Goal: Information Seeking & Learning: Learn about a topic

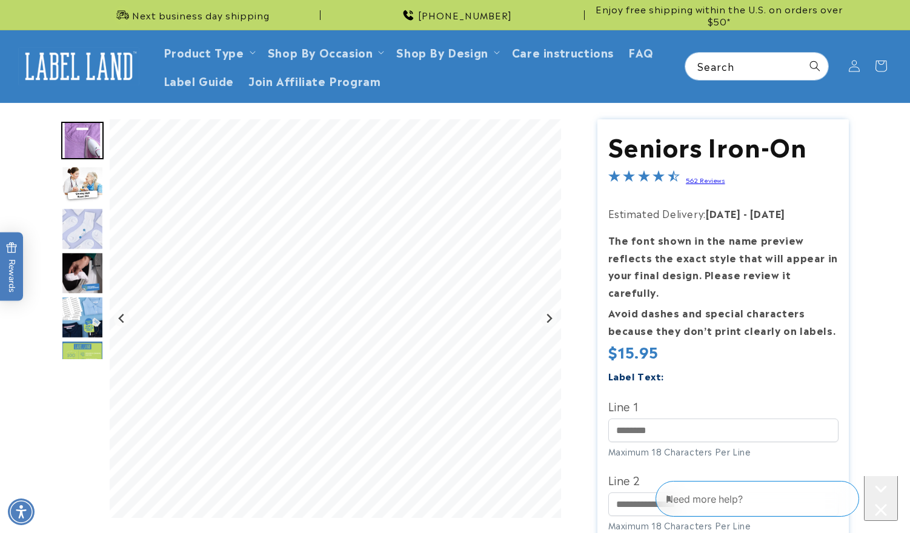
click at [81, 179] on img "Go to slide 2" at bounding box center [82, 185] width 42 height 38
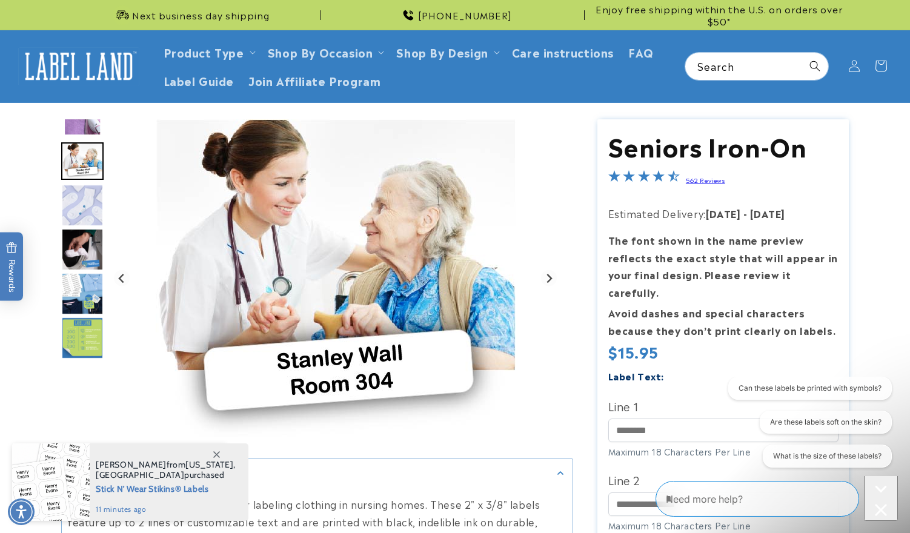
click at [701, 182] on link "562 Reviews" at bounding box center [705, 180] width 39 height 8
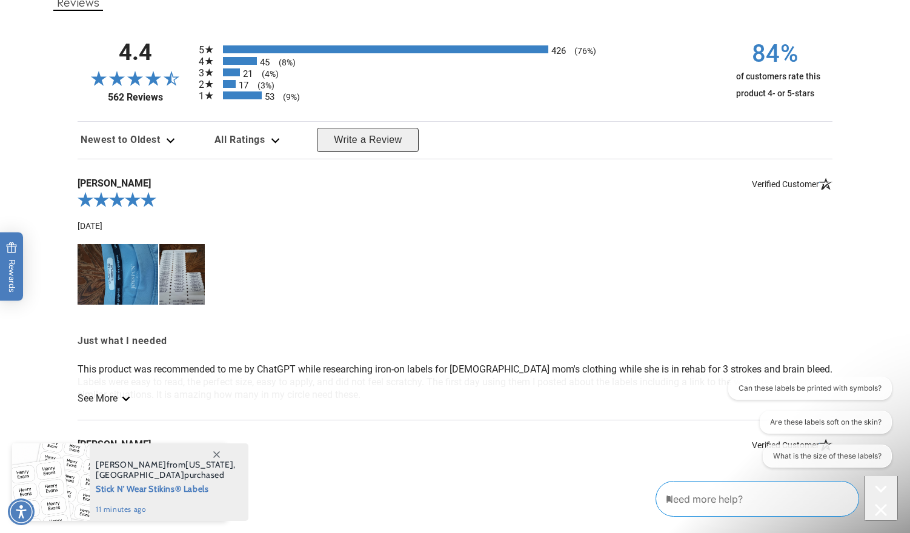
scroll to position [1216, 0]
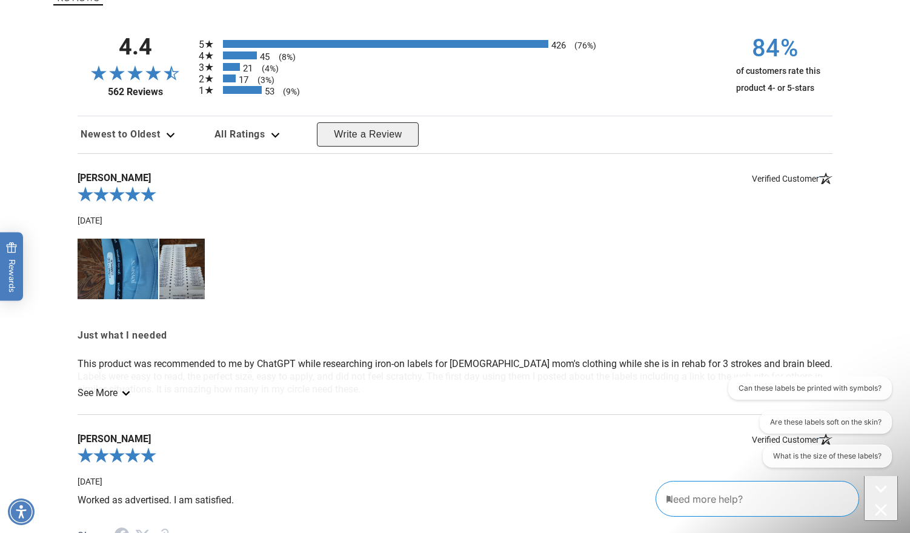
click at [143, 130] on span "Newest to Oldest" at bounding box center [121, 134] width 80 height 12
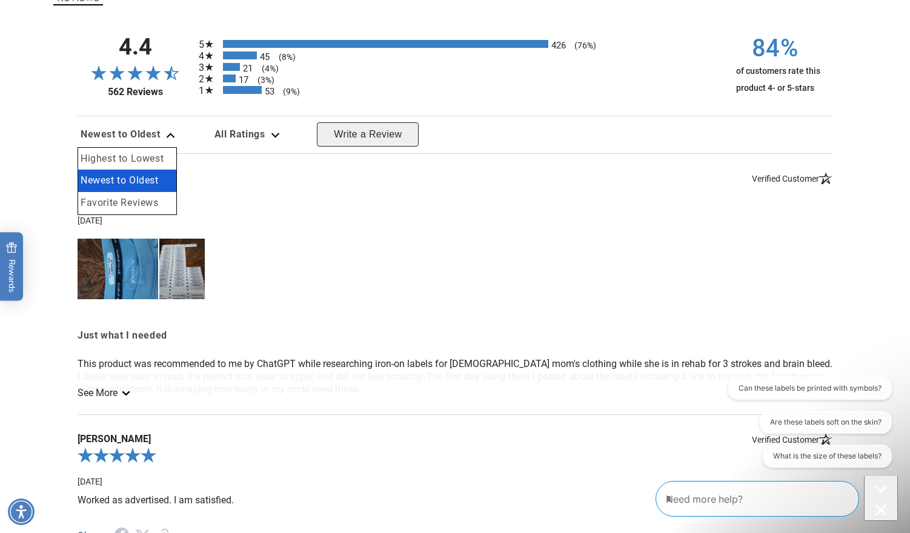
click at [484, 233] on div at bounding box center [455, 274] width 755 height 82
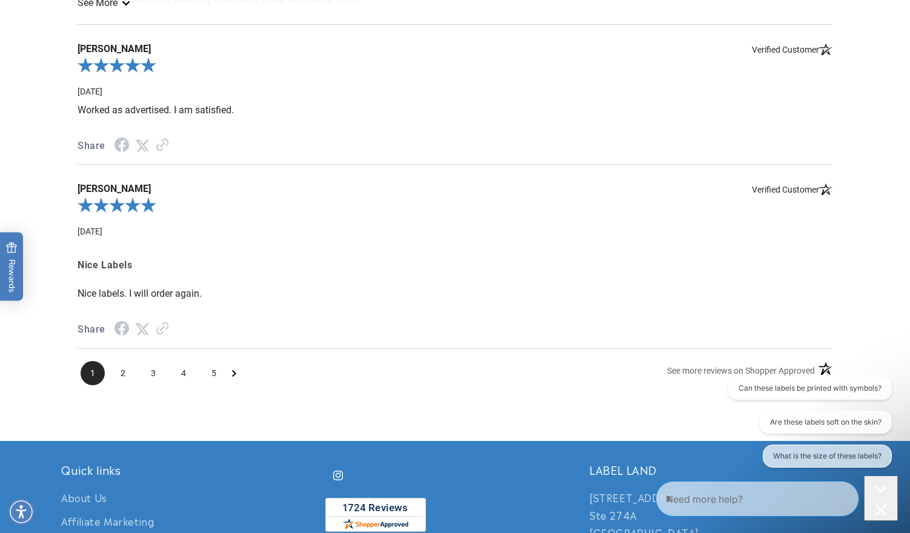
scroll to position [1640, 0]
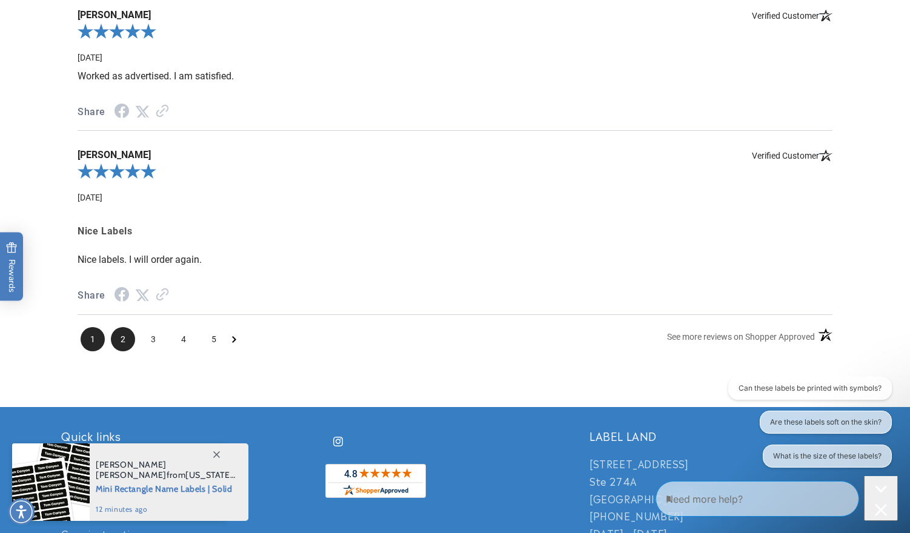
click at [122, 333] on span "2" at bounding box center [123, 339] width 24 height 24
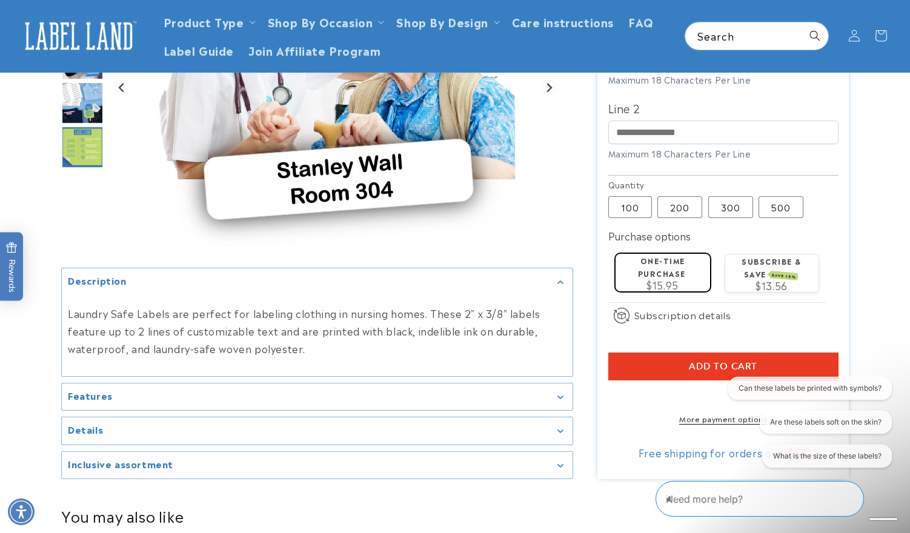
scroll to position [210, 0]
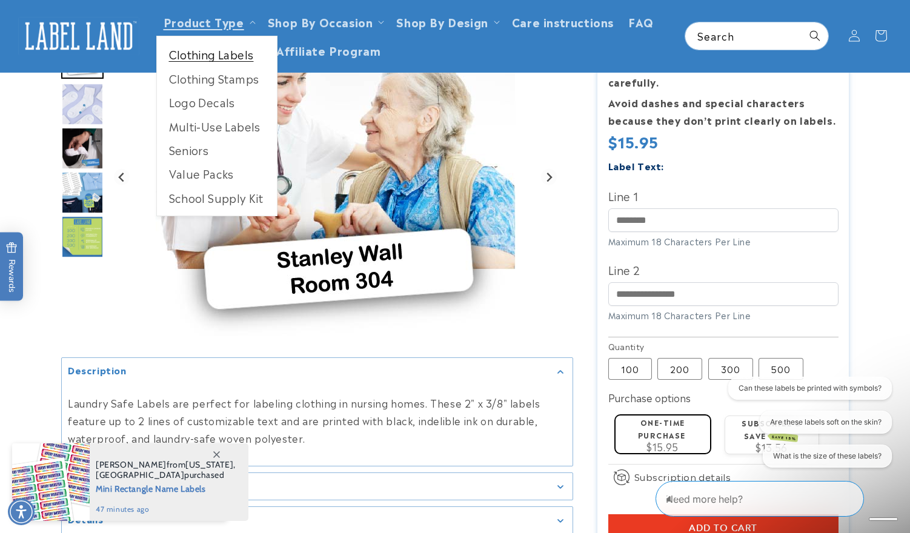
click at [216, 59] on link "Clothing Labels" at bounding box center [217, 54] width 120 height 24
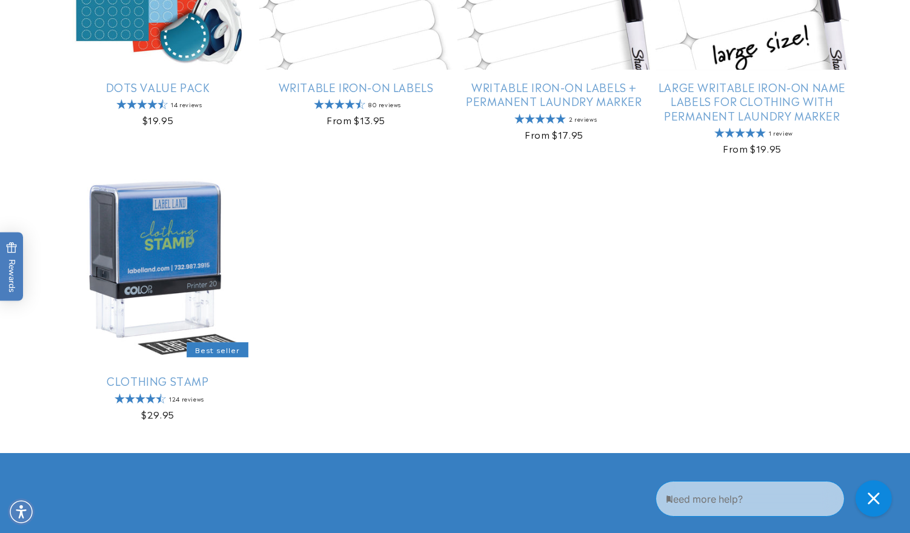
scroll to position [909, 0]
